Goal: Navigation & Orientation: Find specific page/section

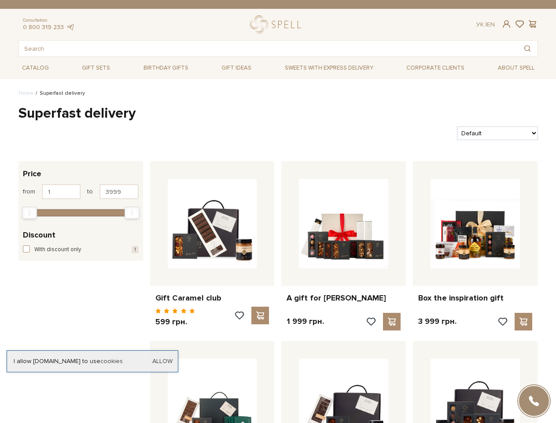
click at [278, 211] on div "A gift for [PERSON_NAME] 1 999 грн." at bounding box center [344, 247] width 132 height 173
click at [506, 24] on span at bounding box center [506, 23] width 11 height 9
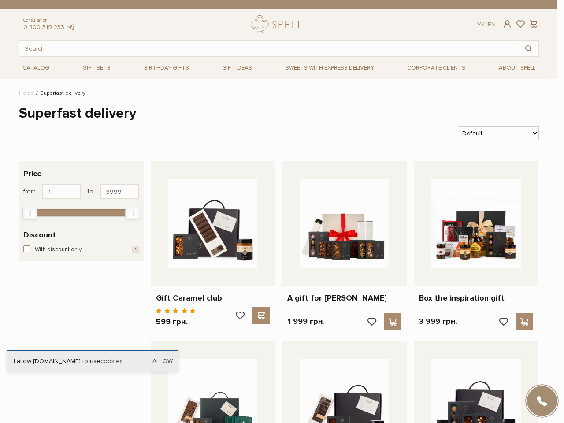
click at [520, 24] on div "Login E-Mail Password Forgot password? Sign In Sign up Forgot password? Enter y…" at bounding box center [282, 211] width 564 height 423
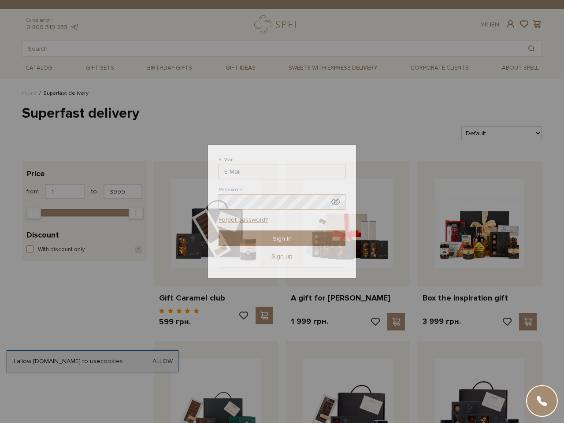
click at [533, 24] on div "Login E-Mail Password Forgot password? Sign In Sign up Forgot password? Enter y…" at bounding box center [282, 211] width 564 height 423
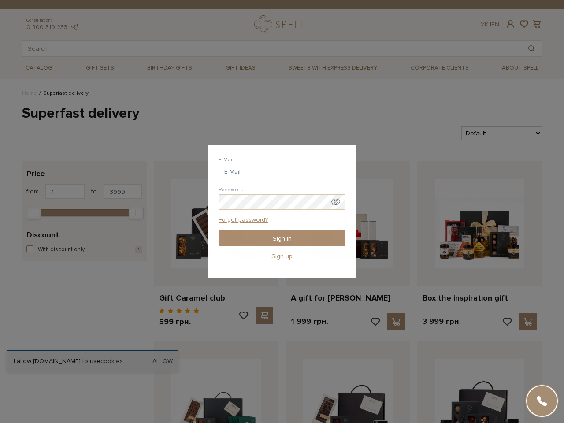
click at [527, 48] on div "Login E-Mail Password Forgot password? Sign In Sign up Forgot password? Enter y…" at bounding box center [282, 211] width 564 height 423
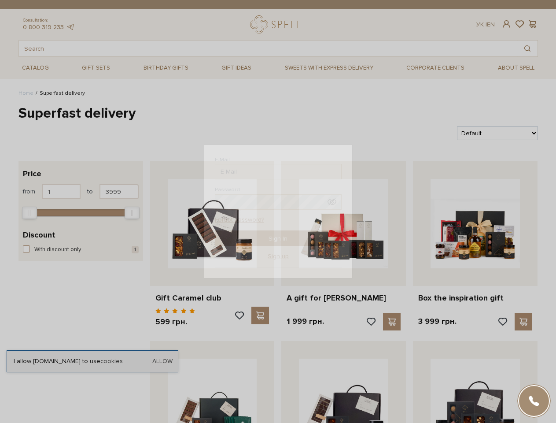
click at [81, 211] on div "Login E-Mail Password Forgot password? Sign In Sign up Forgot password? Enter y…" at bounding box center [278, 211] width 556 height 423
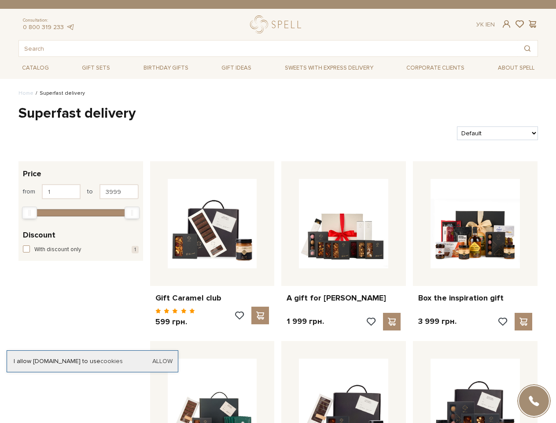
click at [81, 212] on div at bounding box center [80, 212] width 107 height 8
click at [30, 213] on div "Min" at bounding box center [29, 212] width 14 height 11
click at [132, 213] on div "Max" at bounding box center [132, 212] width 14 height 11
click at [243, 315] on span at bounding box center [239, 315] width 11 height 8
